Goal: Transaction & Acquisition: Purchase product/service

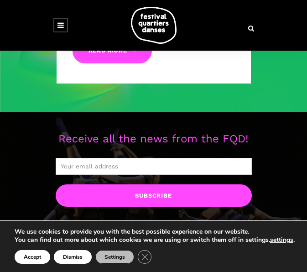
scroll to position [456, 0]
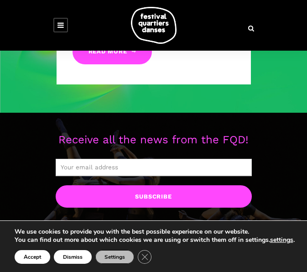
click at [61, 27] on icon at bounding box center [60, 24] width 6 height 7
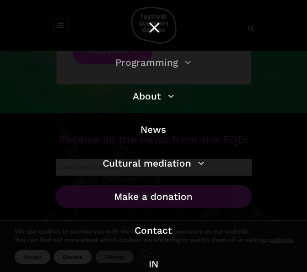
click at [182, 65] on link "Programming" at bounding box center [153, 62] width 76 height 11
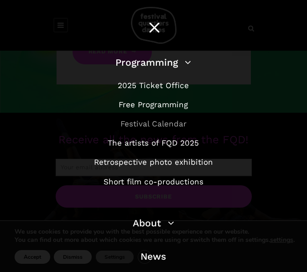
click at [161, 123] on font "Festival Calendar" at bounding box center [153, 123] width 66 height 9
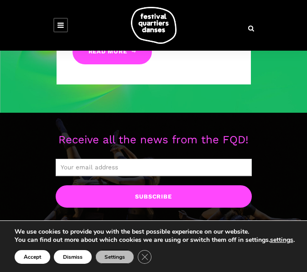
click at [60, 30] on link at bounding box center [60, 25] width 15 height 15
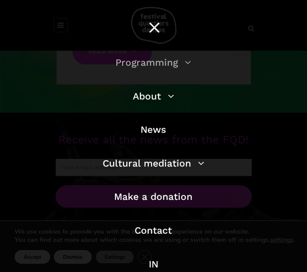
click at [179, 62] on link "Programming" at bounding box center [153, 62] width 76 height 11
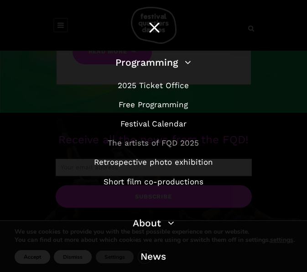
click at [179, 143] on font "The artists of FQD 2025" at bounding box center [153, 142] width 91 height 9
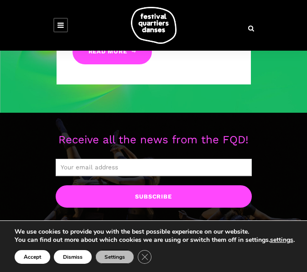
click at [58, 26] on icon at bounding box center [60, 24] width 6 height 7
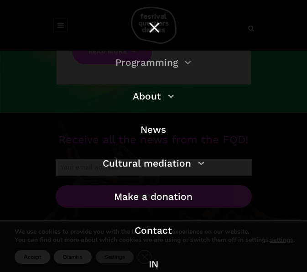
click at [179, 64] on link "Programming" at bounding box center [153, 62] width 76 height 11
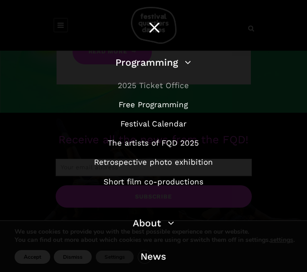
click at [173, 82] on font "2025 Ticket Office" at bounding box center [153, 85] width 71 height 9
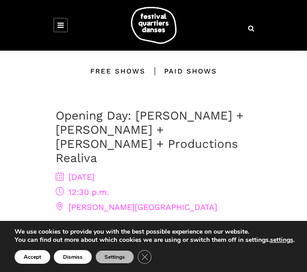
scroll to position [456, 0]
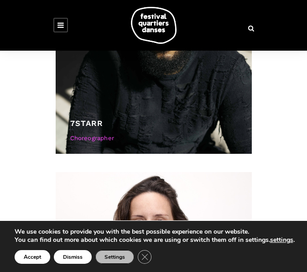
scroll to position [410, 0]
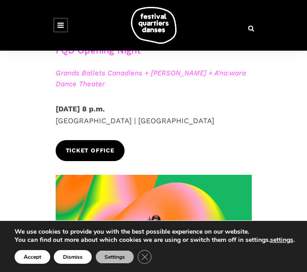
scroll to position [365, 0]
